Goal: Information Seeking & Learning: Learn about a topic

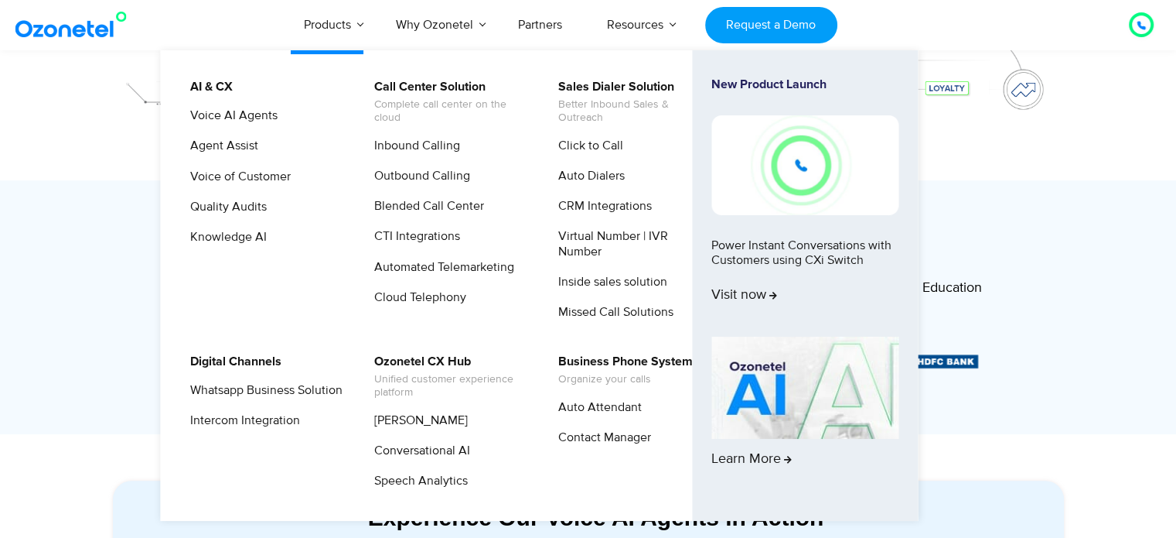
scroll to position [464, 0]
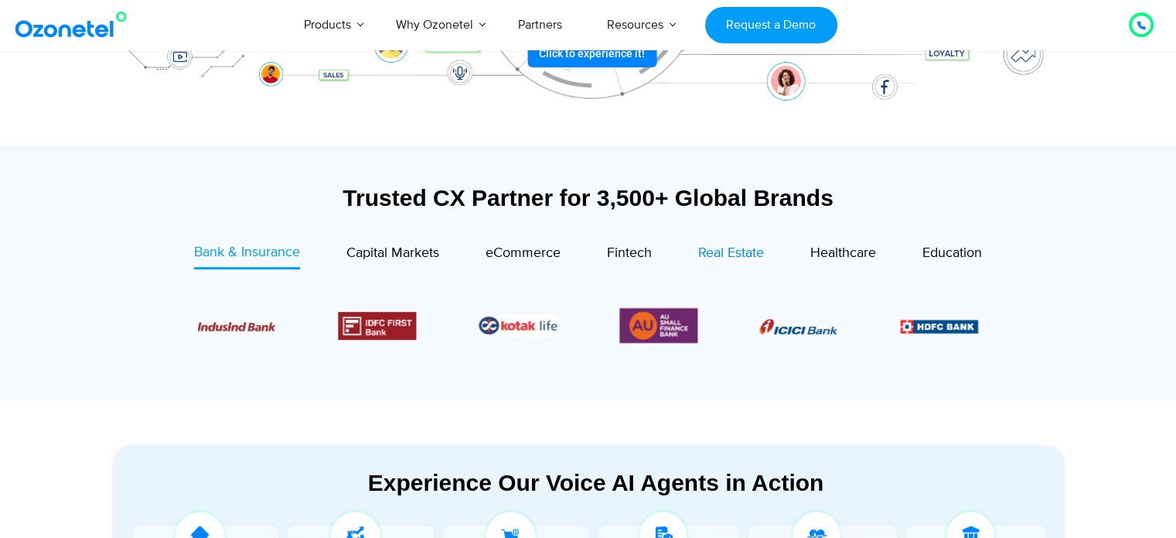
click at [756, 258] on span "Real Estate" at bounding box center [731, 252] width 66 height 17
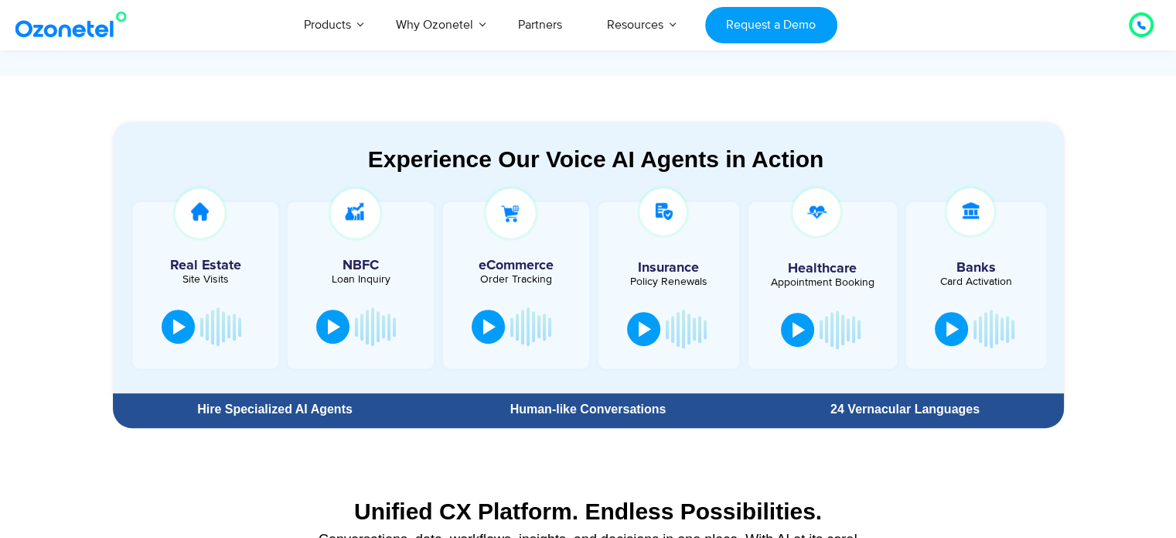
scroll to position [851, 0]
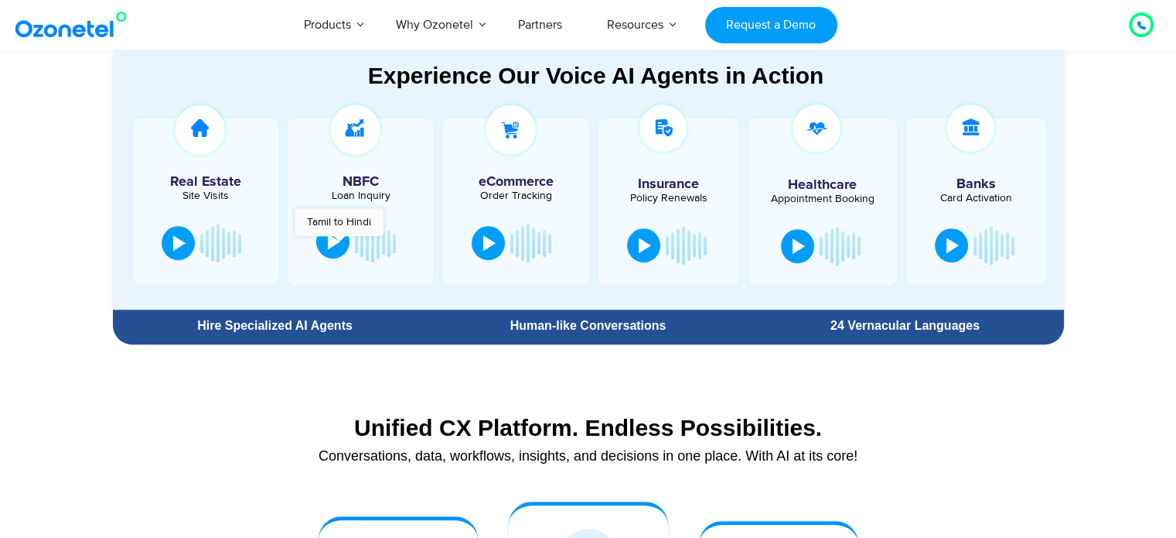
click at [339, 244] on div at bounding box center [334, 241] width 12 height 15
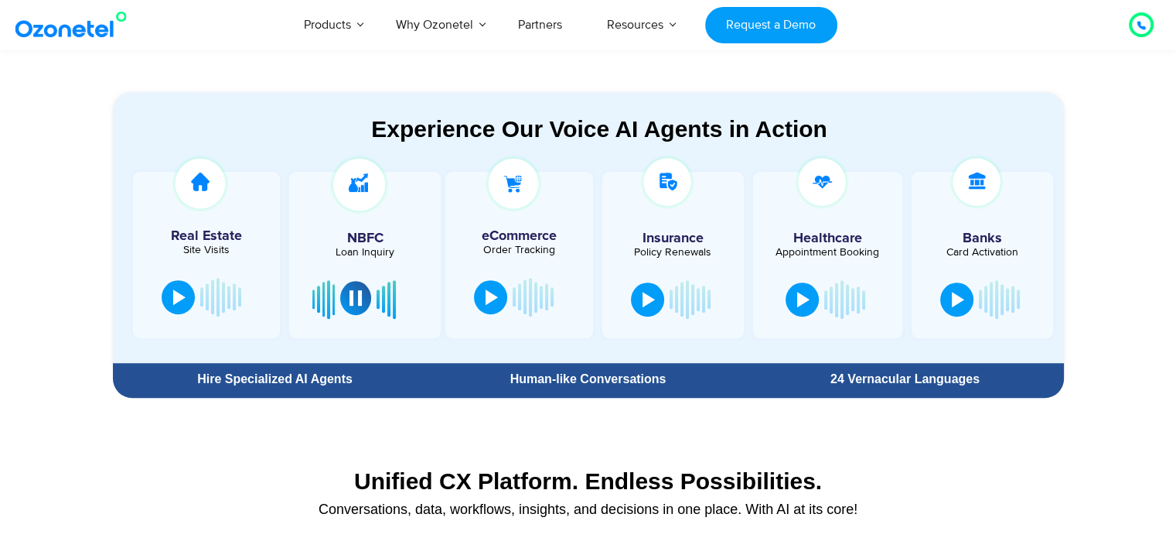
scroll to position [793, 0]
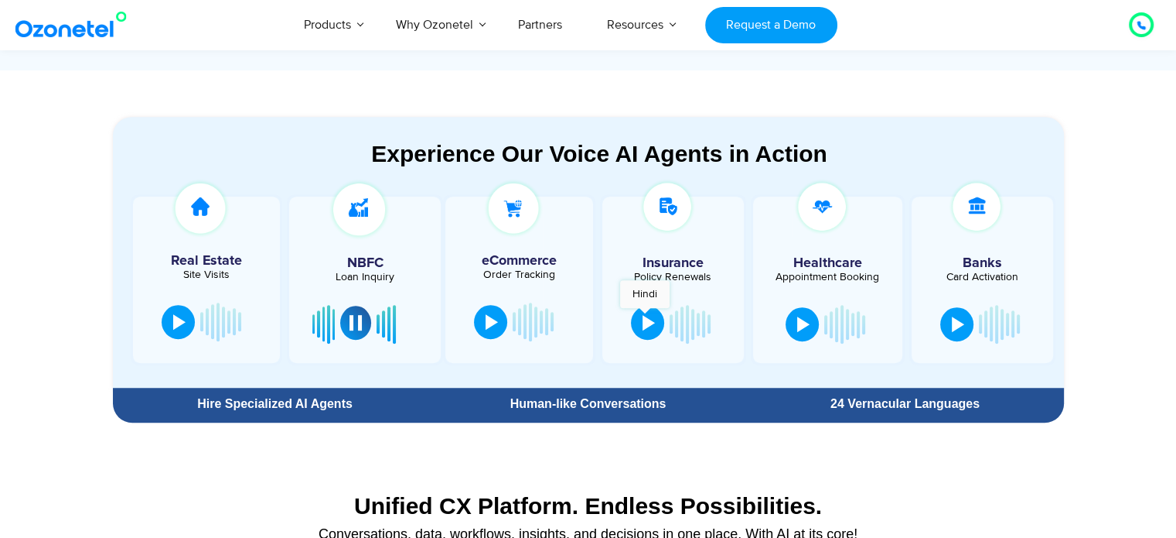
click at [643, 319] on div at bounding box center [649, 322] width 12 height 15
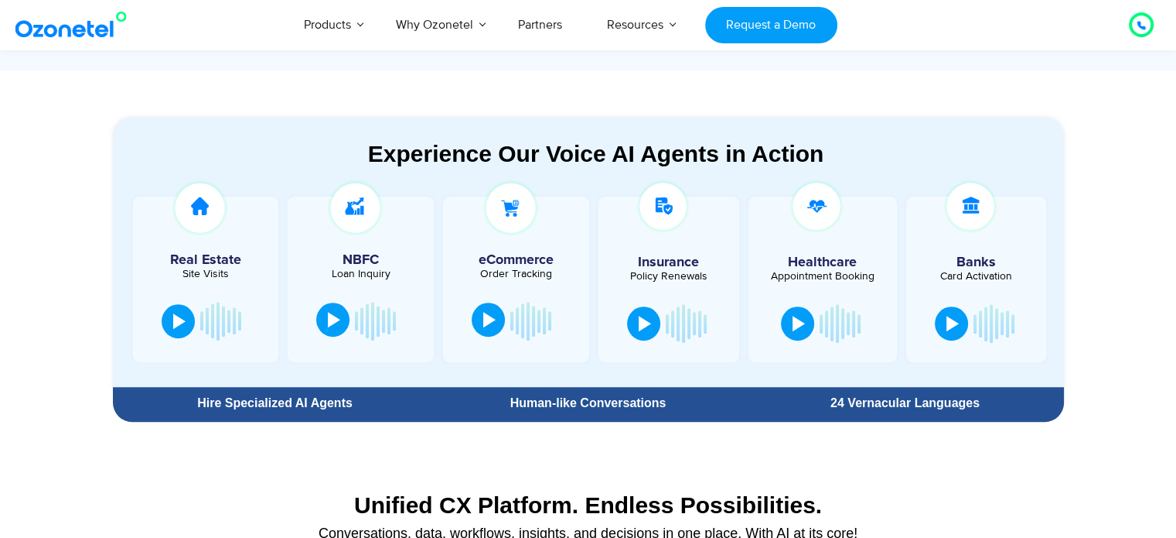
click at [491, 321] on div at bounding box center [489, 319] width 12 height 15
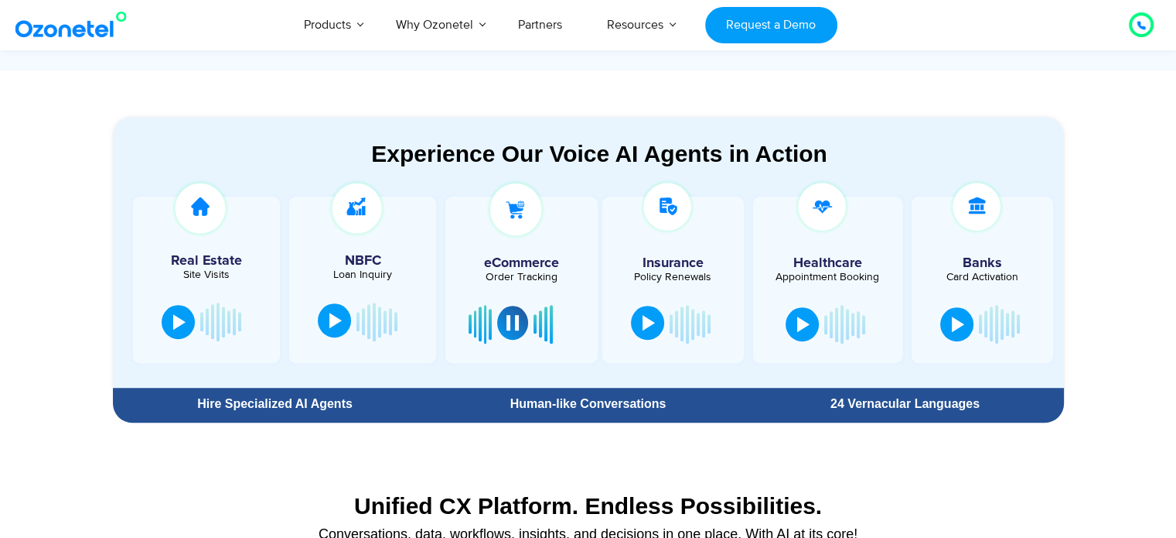
click at [643, 324] on div at bounding box center [649, 322] width 12 height 15
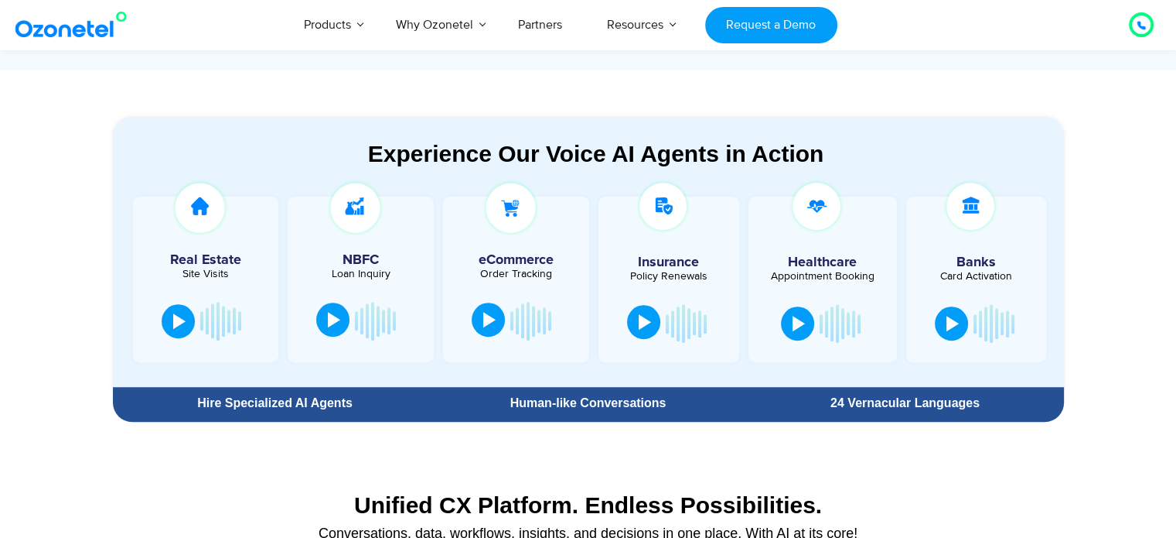
click at [643, 324] on div at bounding box center [645, 321] width 12 height 15
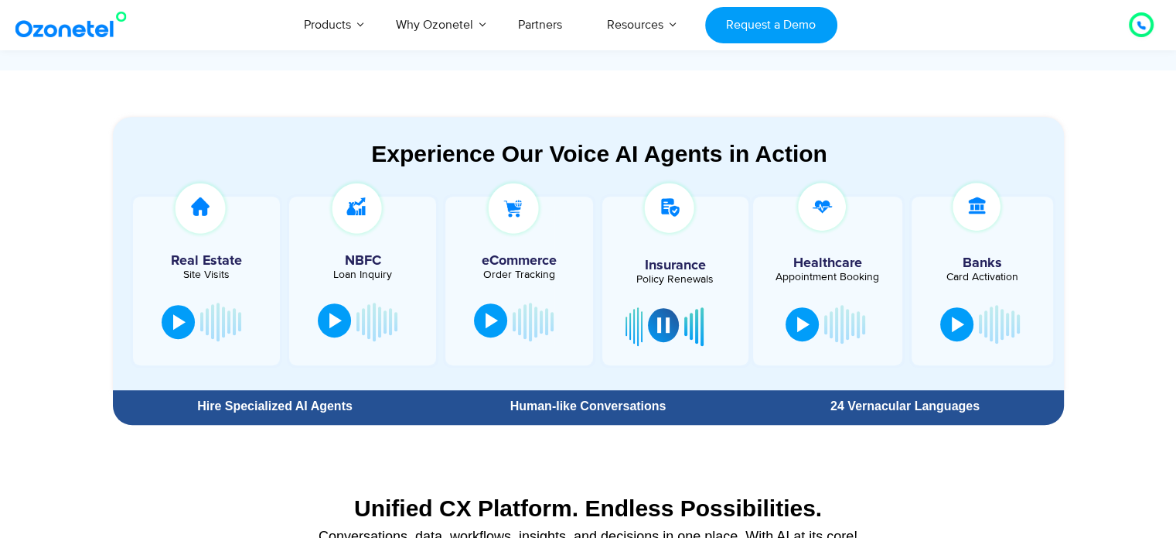
click at [656, 332] on button at bounding box center [663, 325] width 31 height 34
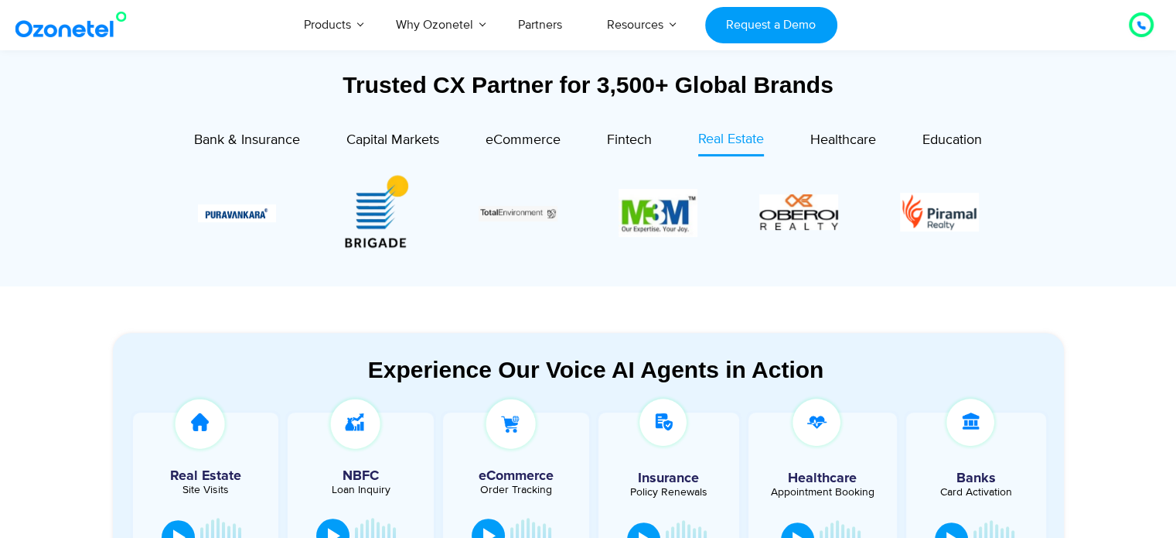
scroll to position [561, 0]
